Goal: Navigation & Orientation: Find specific page/section

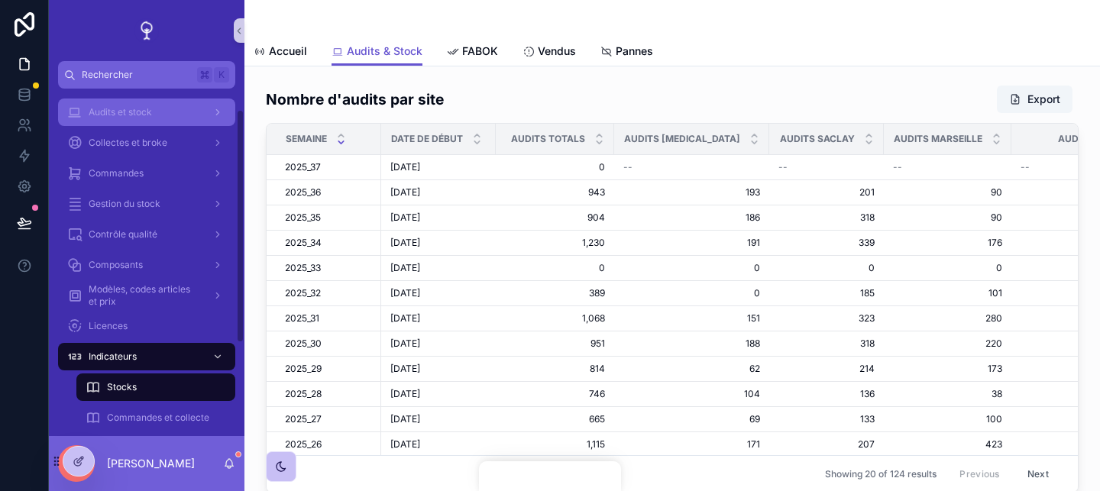
click at [121, 102] on div "Audits et stock" at bounding box center [146, 112] width 159 height 24
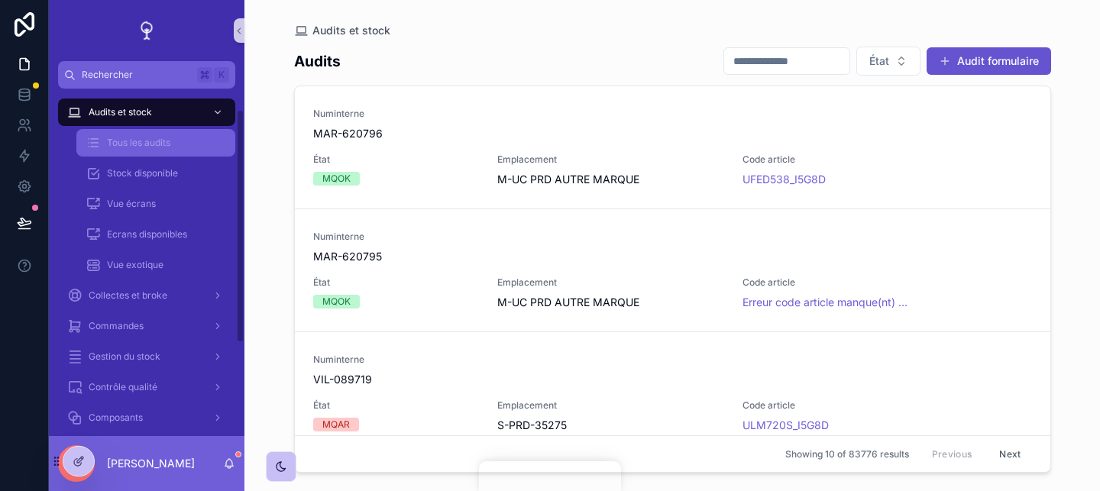
click at [147, 144] on span "Tous les audits" at bounding box center [138, 143] width 63 height 12
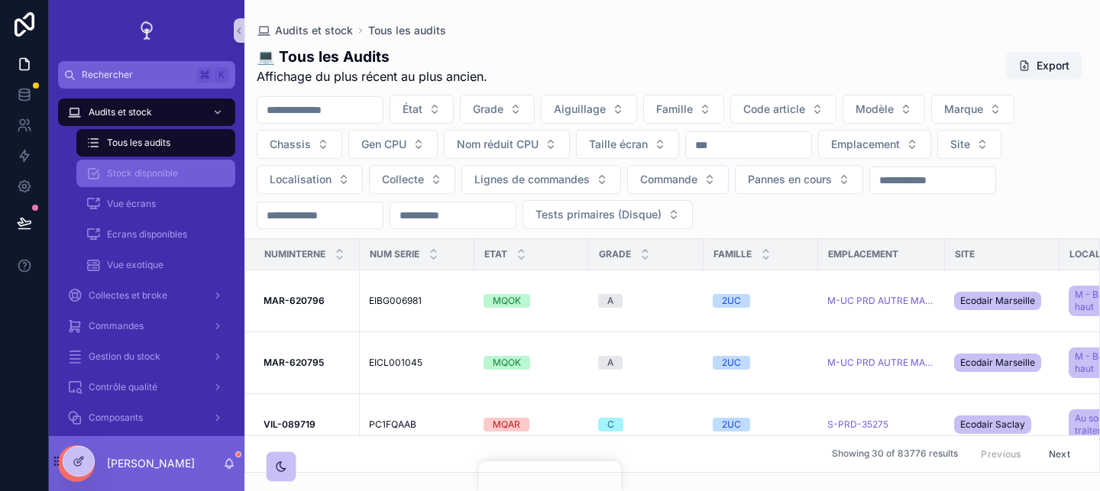
click at [150, 166] on div "Stock disponible" at bounding box center [156, 173] width 141 height 24
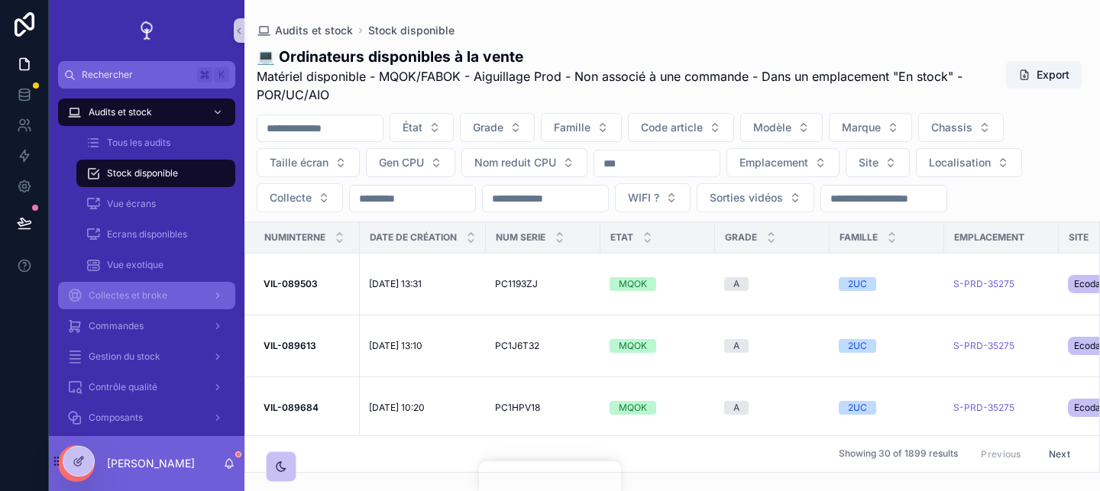
click at [160, 290] on span "Collectes et broke" at bounding box center [128, 296] width 79 height 12
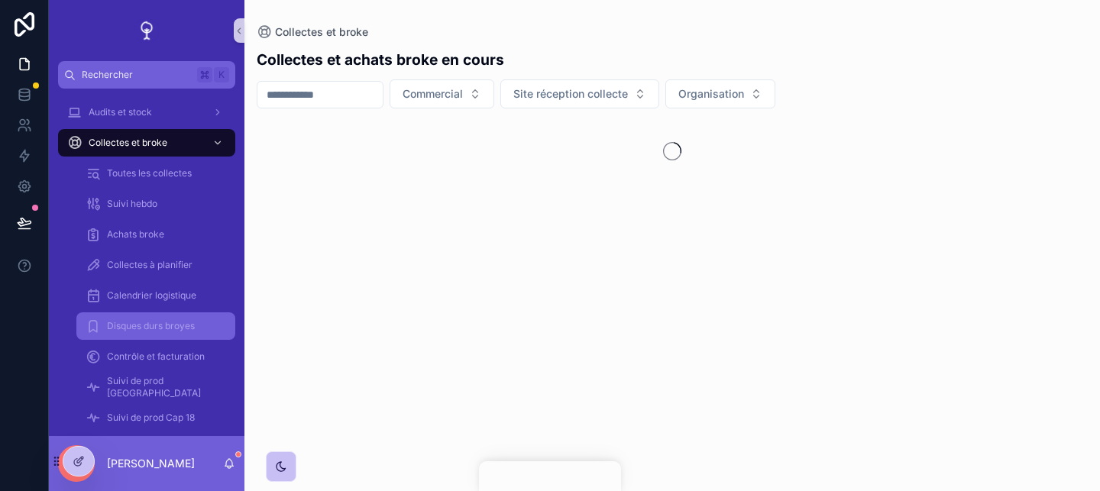
click at [160, 335] on div "Disques durs broyes" at bounding box center [156, 326] width 141 height 24
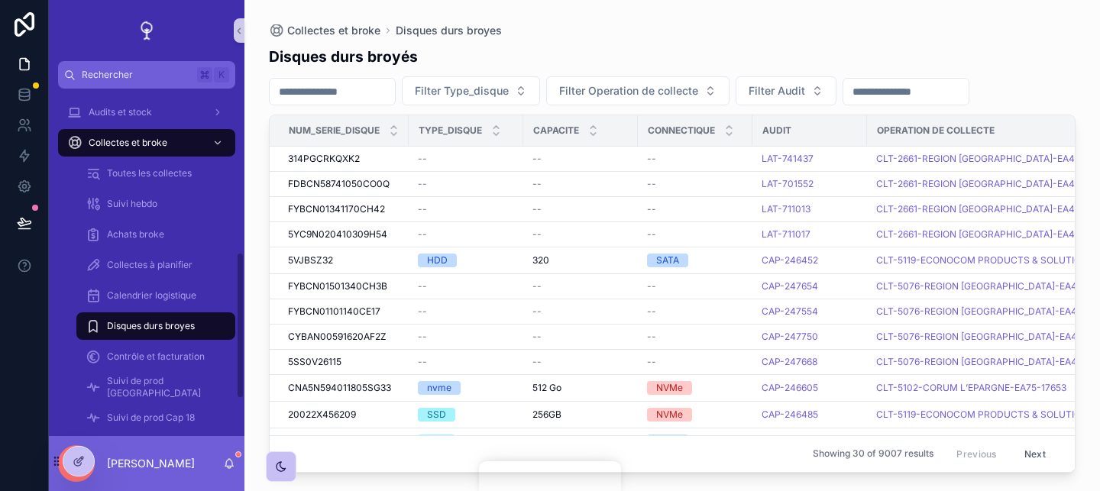
scroll to position [474, 0]
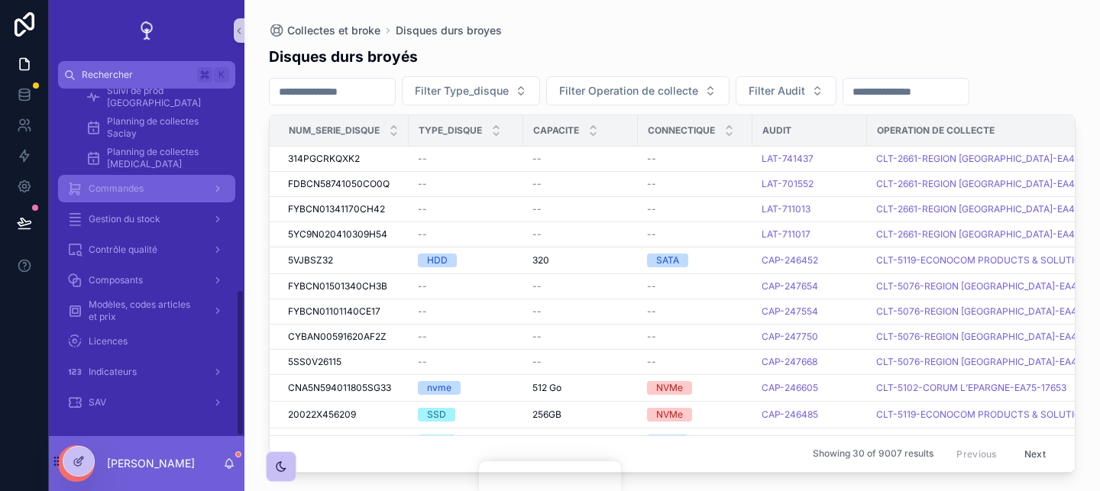
click at [182, 191] on div "Commandes" at bounding box center [146, 188] width 159 height 24
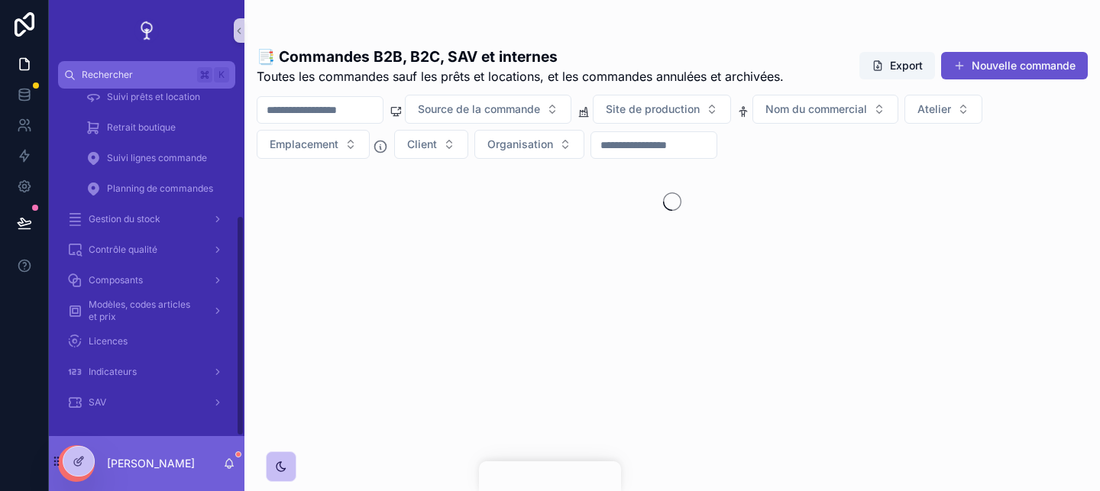
scroll to position [199, 0]
